Goal: Task Accomplishment & Management: Complete application form

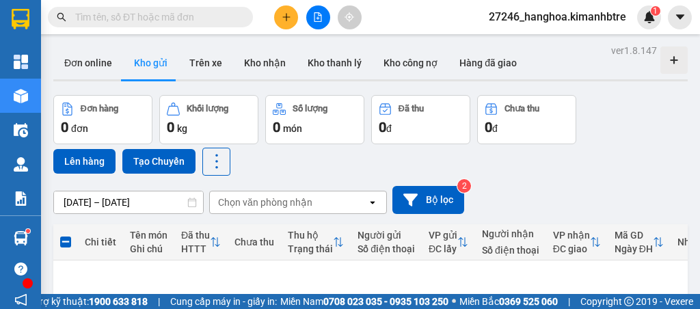
click at [282, 20] on icon "plus" at bounding box center [286, 17] width 10 height 10
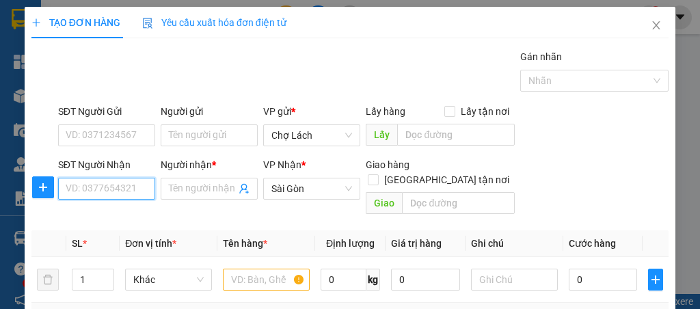
click at [117, 182] on input "SĐT Người Nhận" at bounding box center [106, 189] width 97 height 22
click at [109, 180] on input "848" at bounding box center [106, 189] width 97 height 22
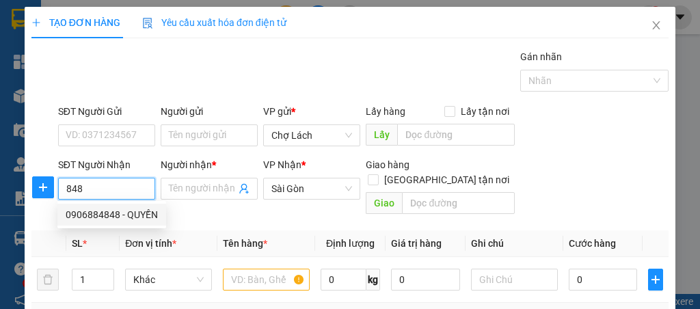
click at [132, 214] on div "0906884848 - QUYỀN" at bounding box center [112, 214] width 92 height 15
type input "0906884848"
type input "QUYỀN"
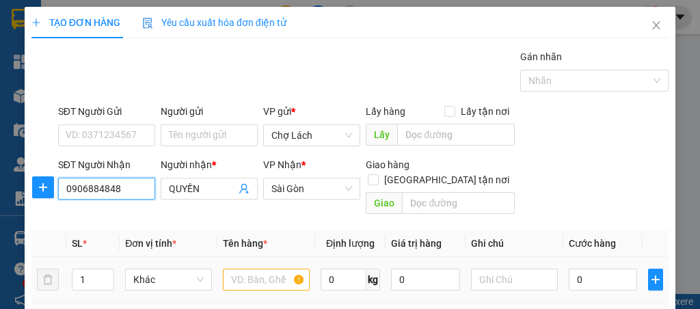
type input "0906884848"
click at [245, 268] on input "text" at bounding box center [266, 279] width 87 height 22
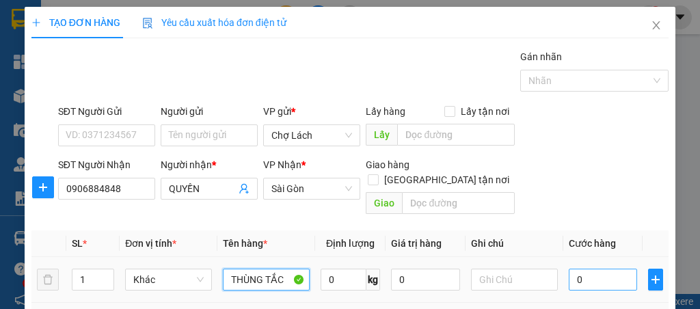
type input "THÙNG TẮC"
click at [596, 268] on input "0" at bounding box center [602, 279] width 69 height 22
type input "6"
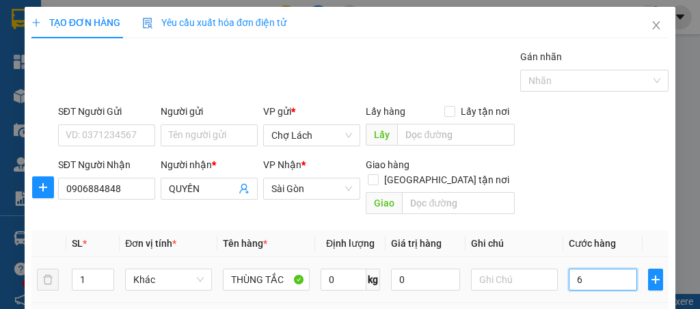
type input "60"
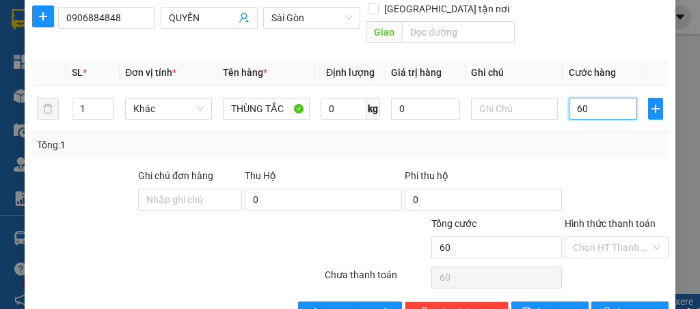
scroll to position [194, 0]
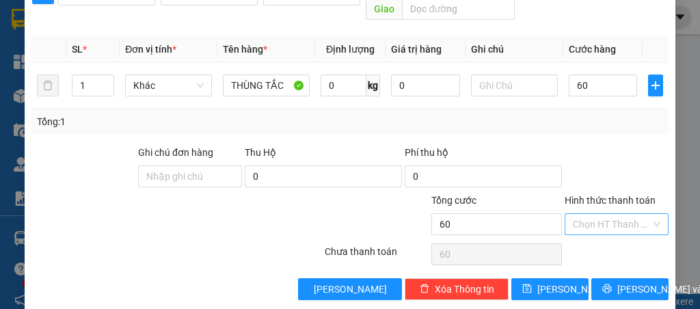
type input "60.000"
click at [631, 214] on input "Hình thức thanh toán" at bounding box center [612, 224] width 78 height 20
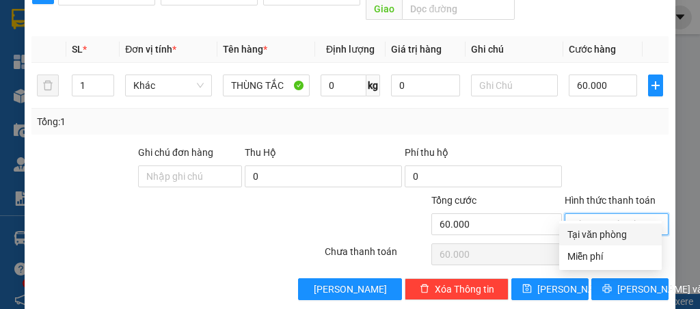
click at [605, 234] on div "Tại văn phòng" at bounding box center [610, 234] width 86 height 15
type input "0"
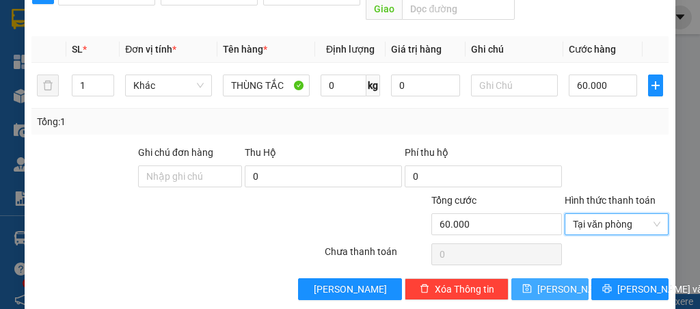
click at [553, 281] on span "[PERSON_NAME]" at bounding box center [573, 288] width 73 height 15
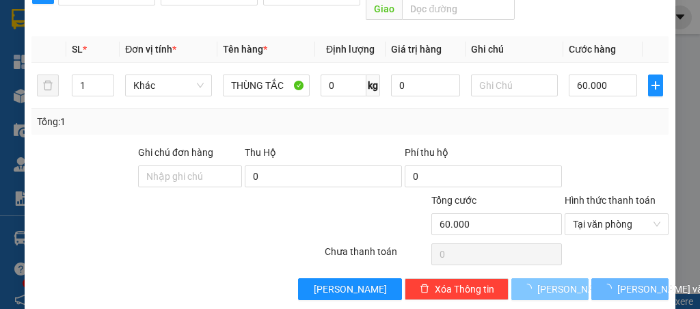
type input "0"
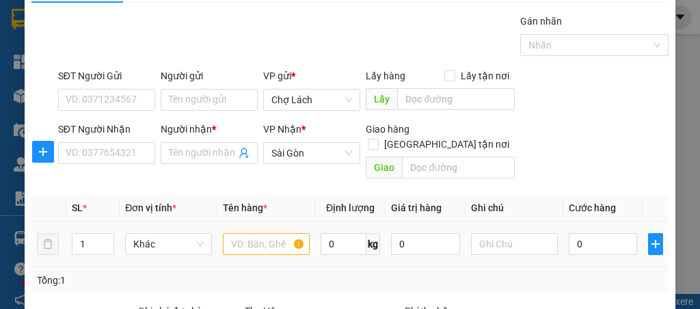
scroll to position [0, 0]
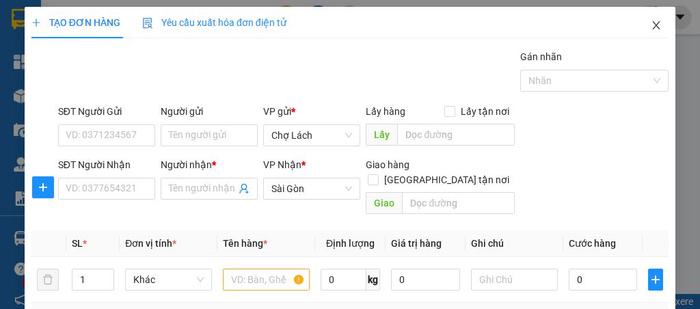
click at [650, 29] on icon "close" at bounding box center [655, 25] width 11 height 11
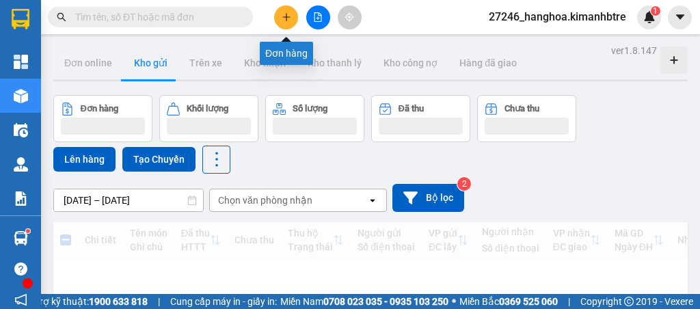
click at [331, 15] on div at bounding box center [317, 17] width 102 height 24
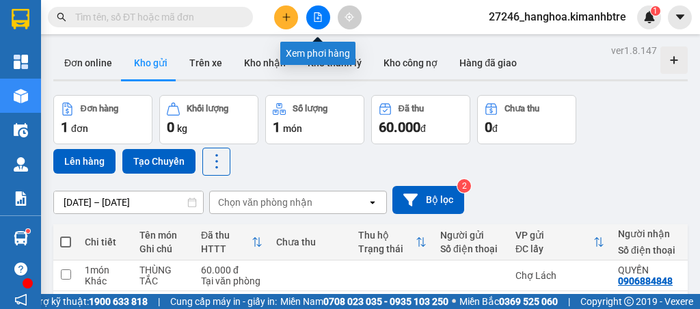
click at [326, 18] on button at bounding box center [318, 17] width 24 height 24
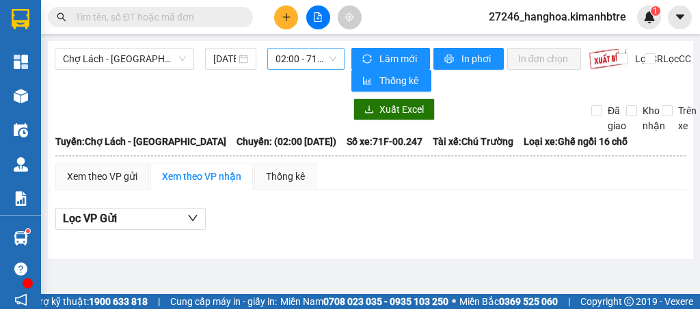
click at [294, 59] on span "02:00 - 71F-00.247" at bounding box center [305, 59] width 60 height 20
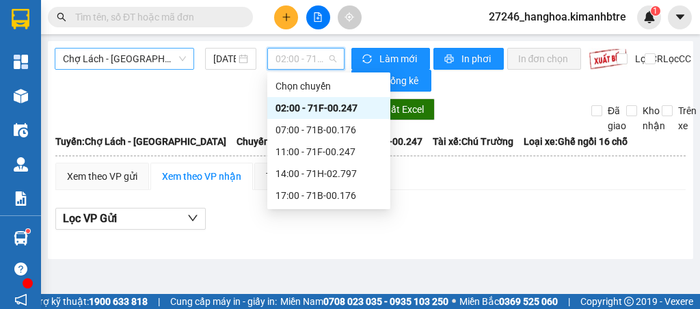
click at [99, 57] on span "Chợ Lách - [GEOGRAPHIC_DATA]" at bounding box center [124, 59] width 123 height 20
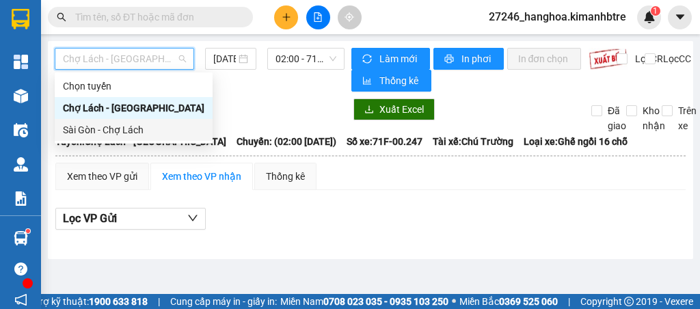
drag, startPoint x: 100, startPoint y: 127, endPoint x: 248, endPoint y: 81, distance: 155.4
click at [100, 128] on div "Sài Gòn - Chợ Lách" at bounding box center [133, 129] width 141 height 15
type input "[DATE]"
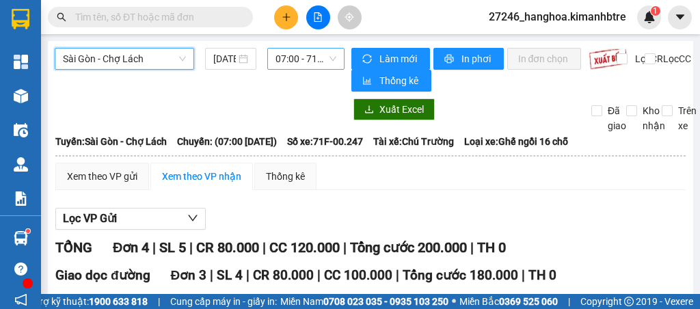
click at [301, 59] on span "07:00 - 71F-00.247" at bounding box center [305, 59] width 60 height 20
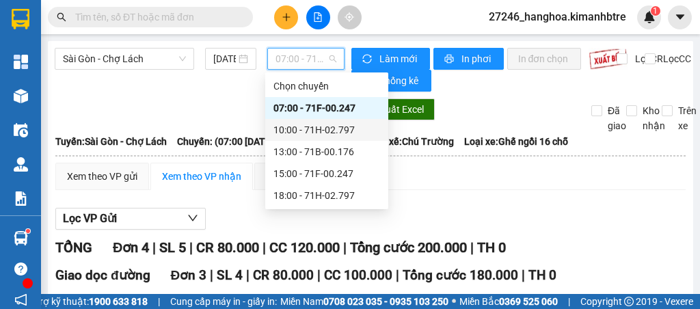
click at [316, 128] on div "10:00 - 71H-02.797" at bounding box center [326, 129] width 107 height 15
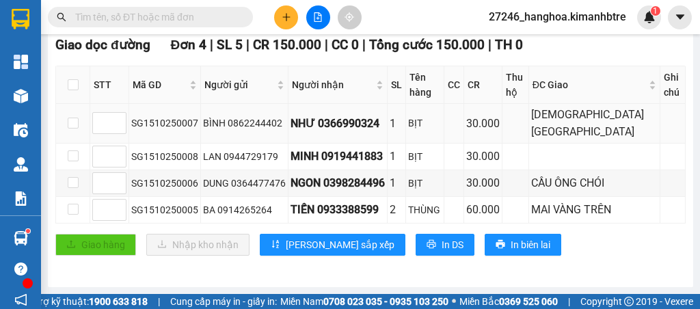
scroll to position [232, 0]
drag, startPoint x: 378, startPoint y: 152, endPoint x: 318, endPoint y: 152, distance: 60.1
click at [318, 152] on div "MINH 0919441883" at bounding box center [337, 156] width 94 height 17
copy div "0919441883"
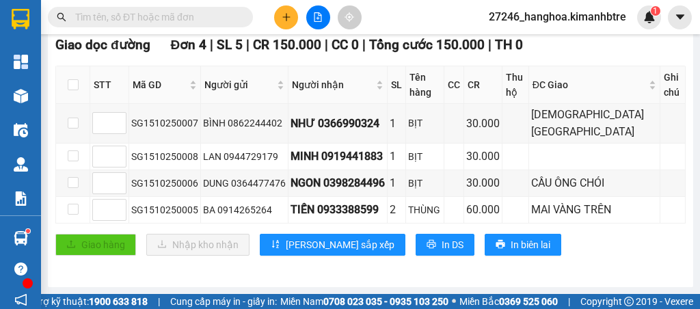
paste input "0919441883"
type input "0919441883"
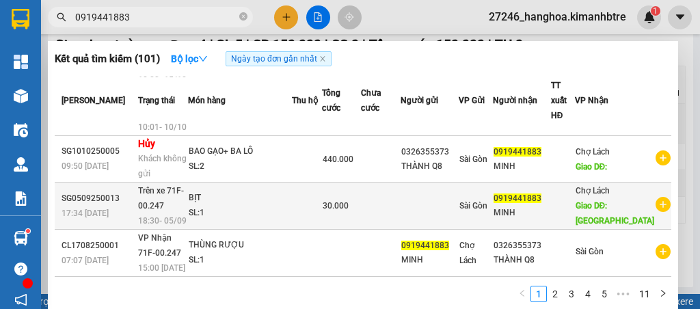
scroll to position [0, 0]
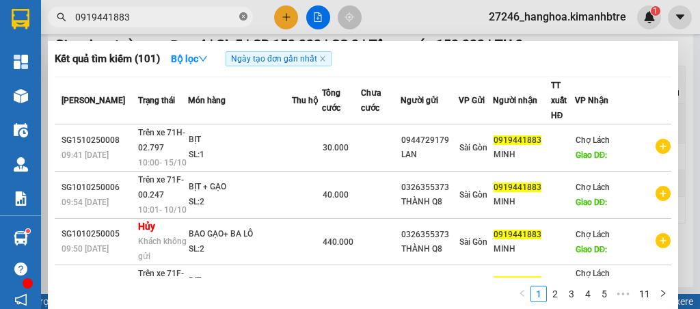
click at [243, 17] on icon "close-circle" at bounding box center [243, 16] width 8 height 8
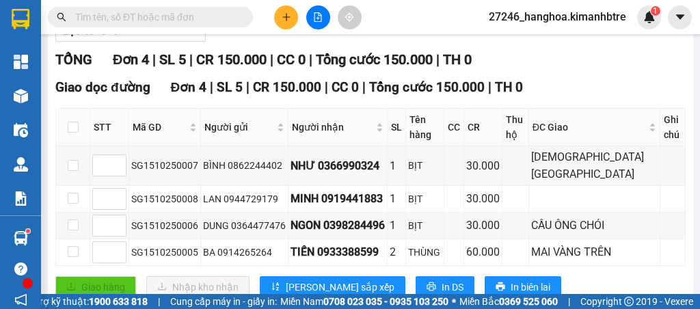
scroll to position [232, 0]
